Goal: Check status: Check status

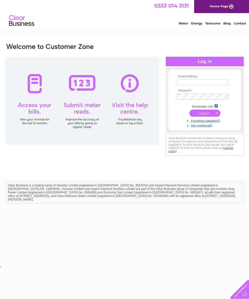
click at [183, 84] on input "text" at bounding box center [203, 82] width 52 height 6
type input "dartoncuxson@live.co.uk"
click at [204, 114] on input "submit" at bounding box center [204, 113] width 31 height 7
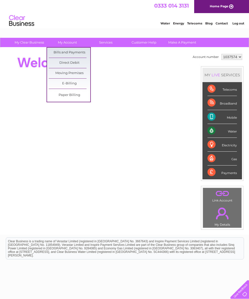
click at [70, 52] on link "Bills and Payments" at bounding box center [70, 53] width 42 height 10
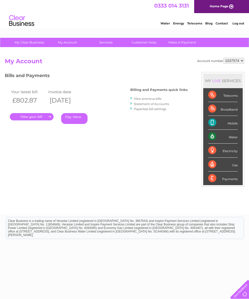
click at [33, 116] on link "." at bounding box center [32, 116] width 44 height 7
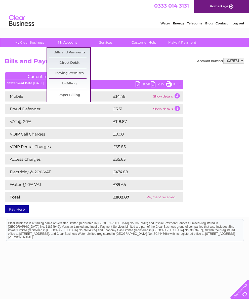
click at [141, 59] on h2 "Bills and Payments" at bounding box center [124, 63] width 239 height 10
click at [76, 53] on link "Bills and Payments" at bounding box center [70, 53] width 42 height 10
click at [237, 159] on div "Account number 1037574 Bills and Payments Current Invoice PDF CSV Print" at bounding box center [124, 135] width 239 height 154
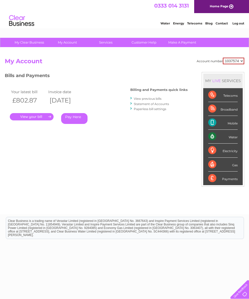
click at [134, 98] on link "View previous bills" at bounding box center [148, 99] width 28 height 4
